Goal: Find specific page/section: Find specific page/section

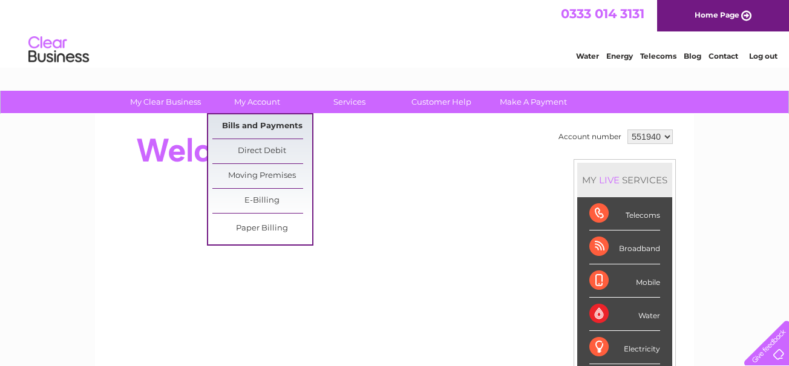
click at [268, 126] on link "Bills and Payments" at bounding box center [262, 126] width 100 height 24
click at [269, 126] on link "Bills and Payments" at bounding box center [262, 126] width 100 height 24
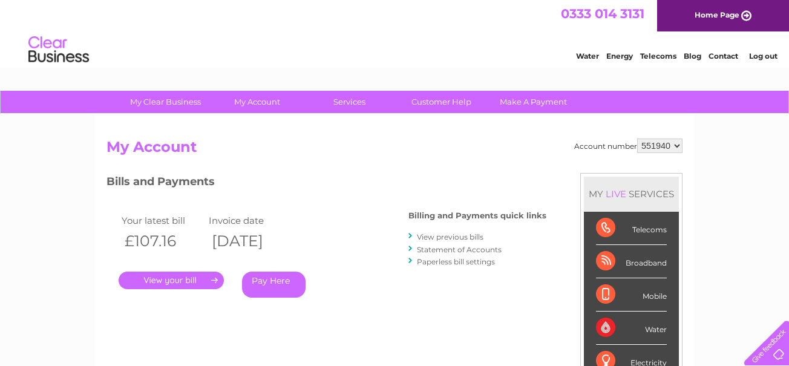
click at [187, 277] on link "." at bounding box center [171, 281] width 105 height 18
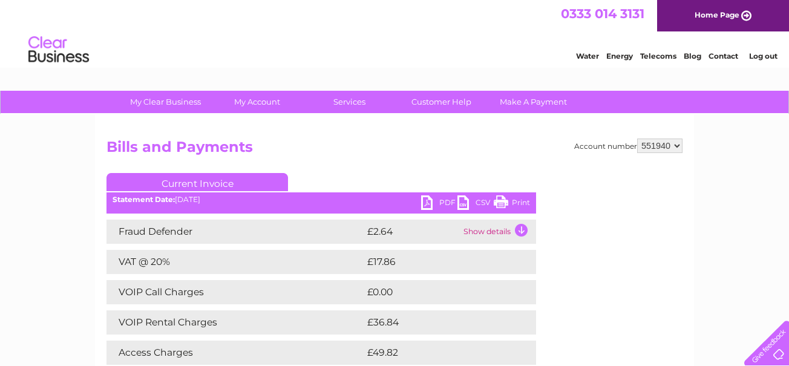
click at [435, 196] on link "PDF" at bounding box center [439, 204] width 36 height 18
